Goal: Task Accomplishment & Management: Manage account settings

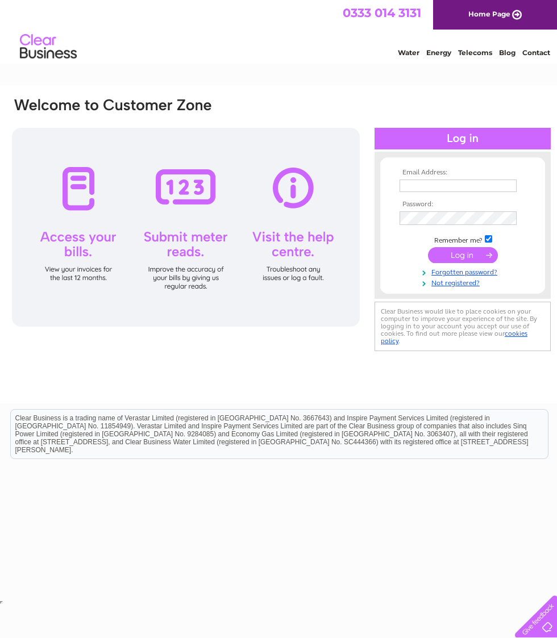
click at [421, 181] on input "text" at bounding box center [458, 186] width 117 height 13
type input "margaretworthington1944@gmail.com"
click at [472, 255] on input "submit" at bounding box center [463, 256] width 70 height 16
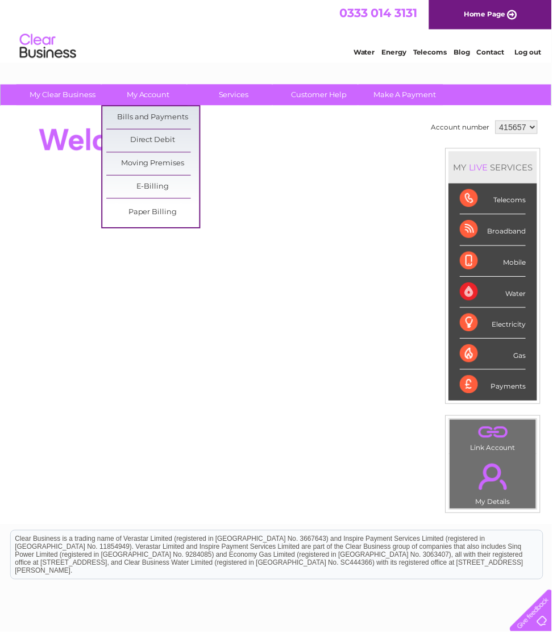
click at [118, 112] on link "Bills and Payments" at bounding box center [154, 118] width 94 height 23
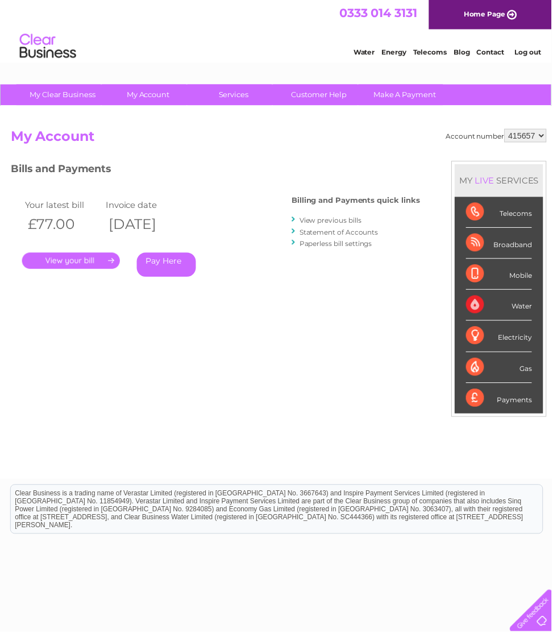
click at [65, 268] on link "." at bounding box center [71, 263] width 99 height 16
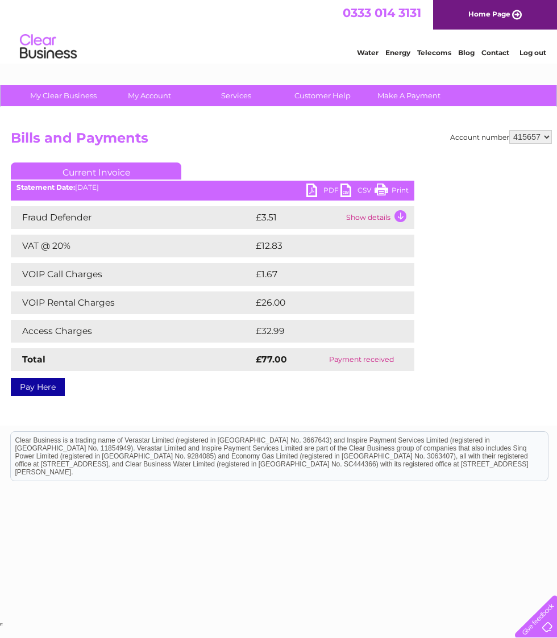
click at [333, 95] on link "Customer Help" at bounding box center [323, 95] width 94 height 21
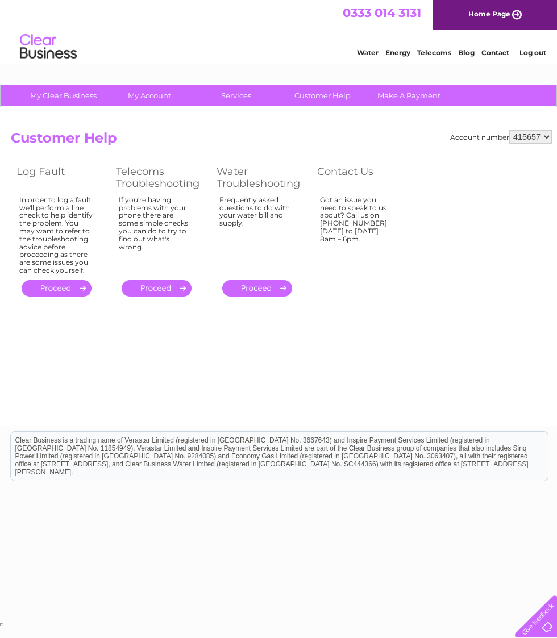
click at [66, 280] on link "." at bounding box center [57, 288] width 70 height 16
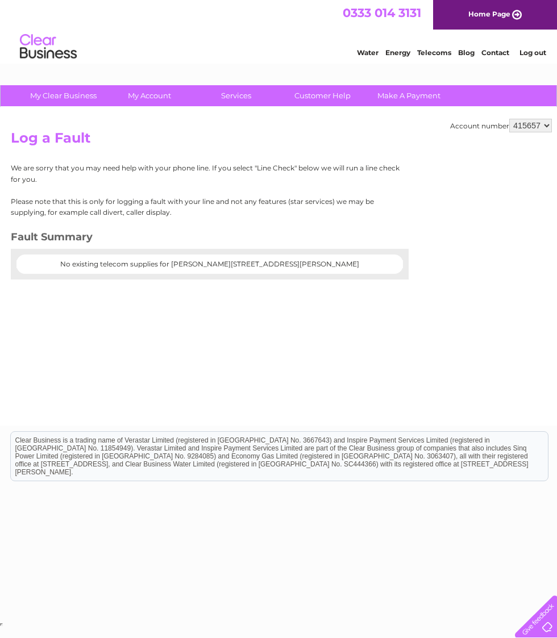
click at [495, 51] on link "Contact" at bounding box center [496, 52] width 28 height 9
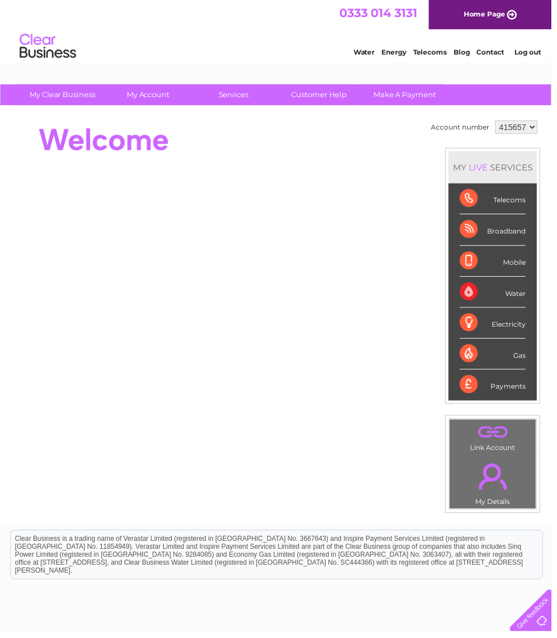
click at [334, 94] on link "Customer Help" at bounding box center [323, 95] width 94 height 21
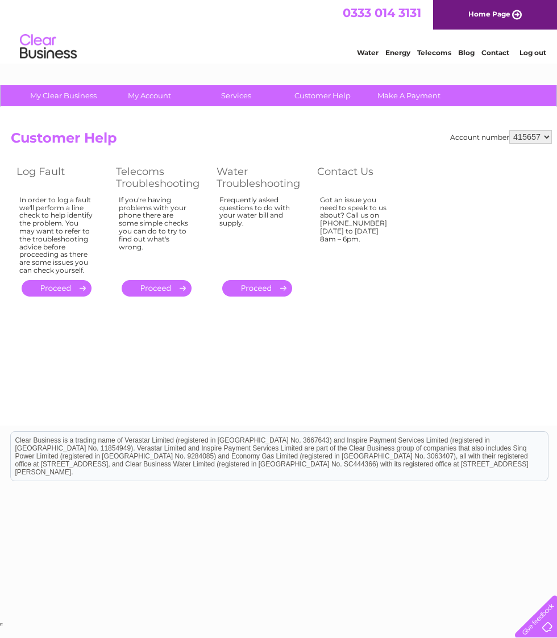
click at [526, 56] on link "Log out" at bounding box center [533, 52] width 27 height 9
